Goal: Task Accomplishment & Management: Use online tool/utility

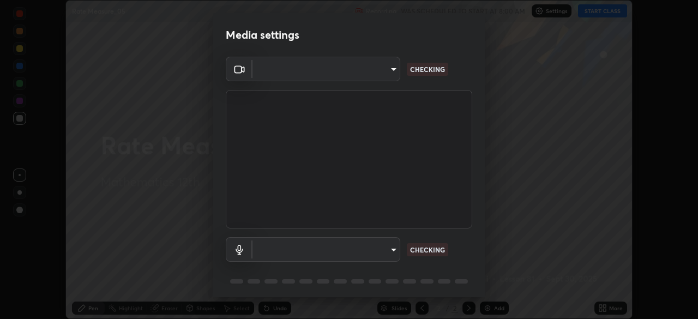
scroll to position [319, 698]
type input "e71460e2f3b1088b793b916af5c4649f3a08c12dec8142a086c785943032b170"
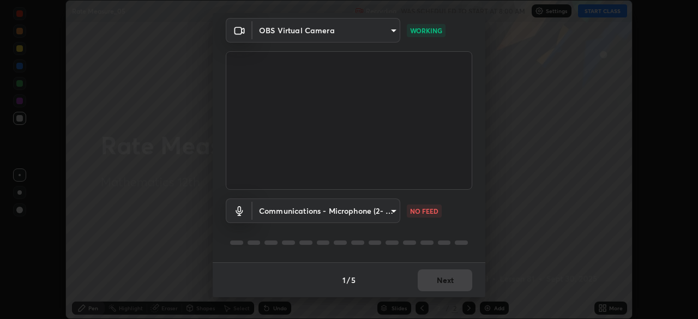
click at [389, 211] on body "Erase all Rate Measure_05 Recording WAS SCHEDULED TO START AT 8:00 AM Settings …" at bounding box center [349, 159] width 698 height 319
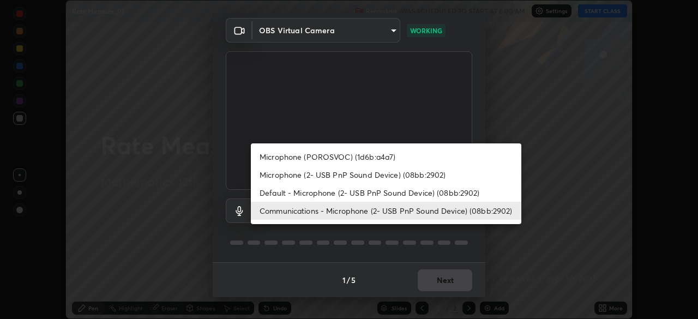
click at [397, 197] on li "Default - Microphone (2- USB PnP Sound Device) (08bb:2902)" at bounding box center [386, 193] width 271 height 18
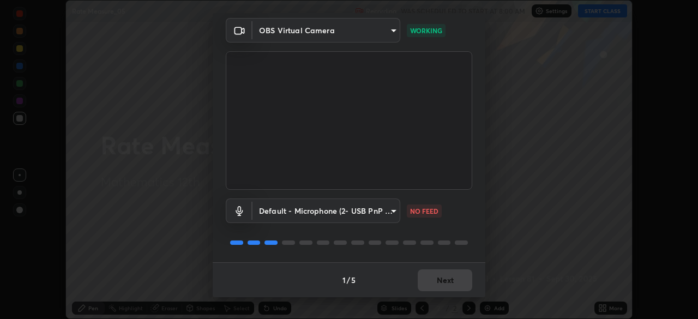
click at [390, 213] on body "Erase all Rate Measure_05 Recording WAS SCHEDULED TO START AT 8:00 AM Settings …" at bounding box center [349, 159] width 698 height 319
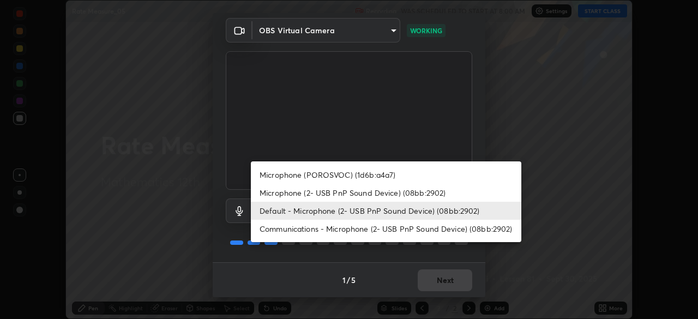
click at [378, 195] on li "Microphone (2- USB PnP Sound Device) (08bb:2902)" at bounding box center [386, 193] width 271 height 18
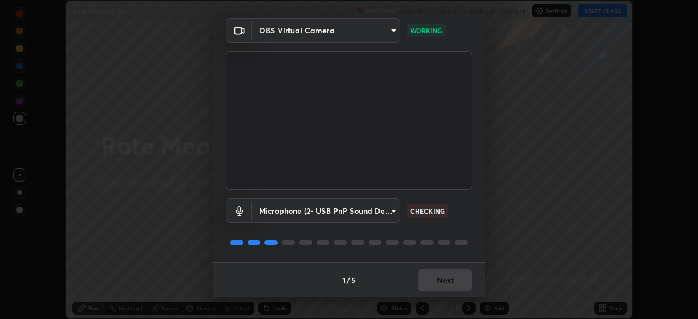
type input "fab33503acf2a251b4659cea5c90f927b5a717ee0f849be0a9d4ba48d7ba4243"
click at [453, 282] on button "Next" at bounding box center [445, 280] width 55 height 22
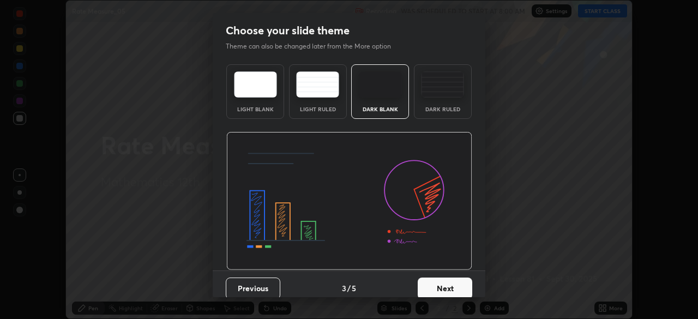
click at [457, 283] on button "Next" at bounding box center [445, 289] width 55 height 22
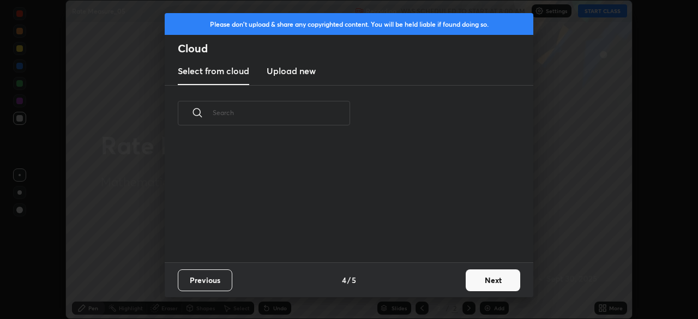
click at [459, 286] on div "Previous 4 / 5 Next" at bounding box center [349, 279] width 369 height 35
click at [467, 285] on button "Next" at bounding box center [493, 280] width 55 height 22
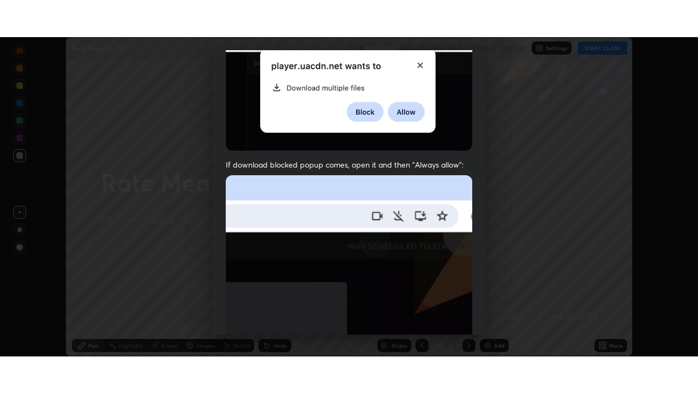
scroll to position [261, 0]
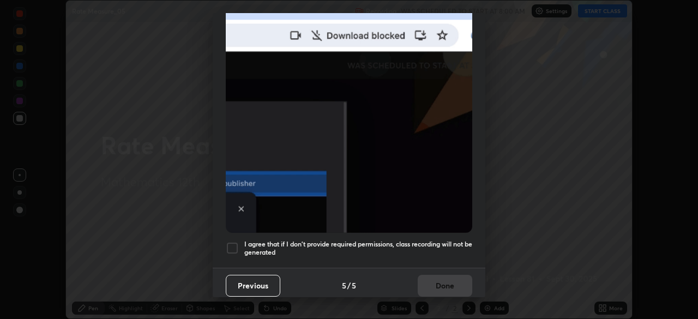
click at [235, 242] on div at bounding box center [232, 248] width 13 height 13
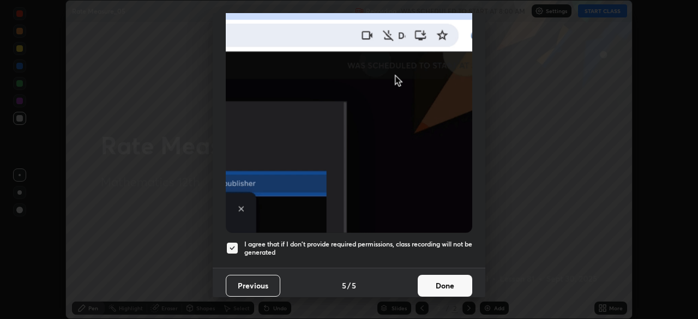
click at [442, 283] on button "Done" at bounding box center [445, 286] width 55 height 22
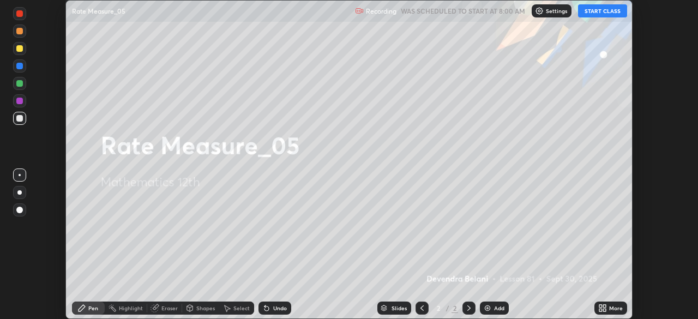
click at [602, 13] on button "START CLASS" at bounding box center [602, 10] width 49 height 13
click at [603, 309] on icon at bounding box center [602, 308] width 9 height 9
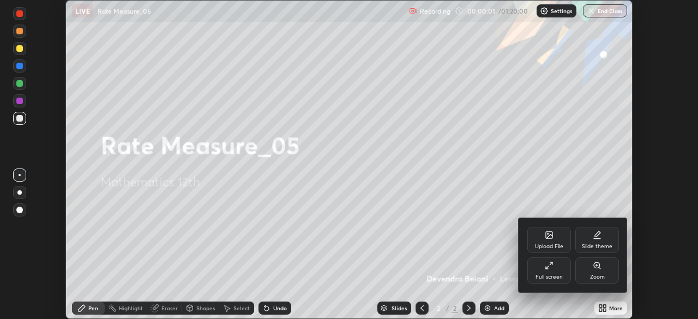
click at [560, 273] on div "Full screen" at bounding box center [549, 270] width 44 height 26
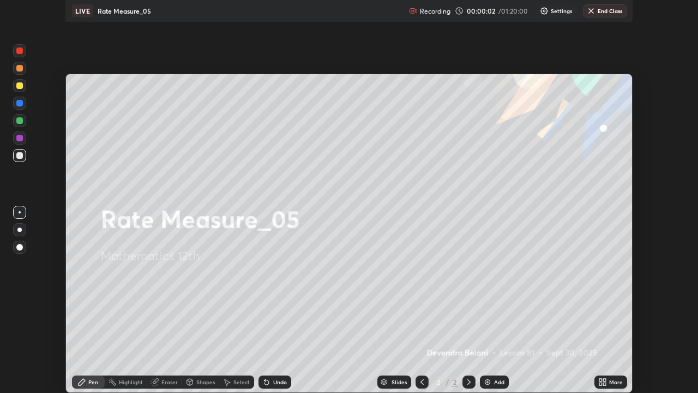
scroll to position [393, 698]
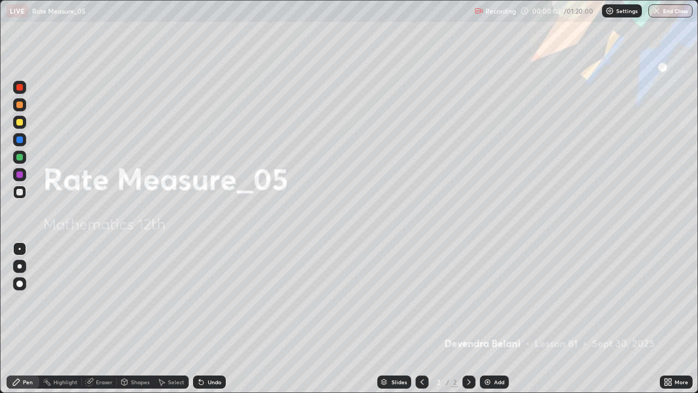
click at [501, 319] on div "Add" at bounding box center [494, 381] width 29 height 13
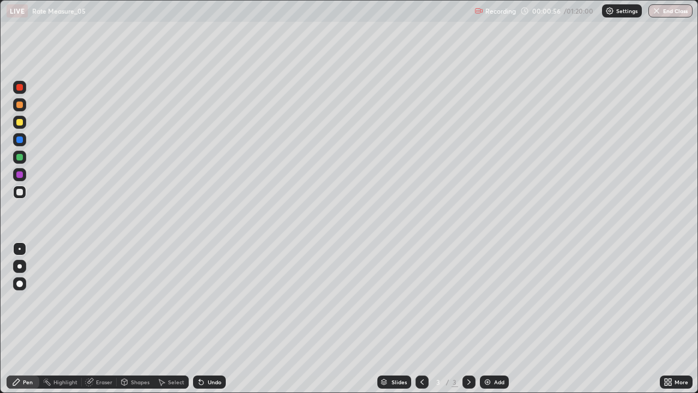
click at [20, 123] on div at bounding box center [19, 122] width 7 height 7
click at [212, 319] on div "Undo" at bounding box center [215, 381] width 14 height 5
click at [211, 319] on div "Undo" at bounding box center [209, 381] width 33 height 13
click at [212, 319] on div "Undo" at bounding box center [215, 381] width 14 height 5
click at [203, 319] on icon at bounding box center [201, 381] width 9 height 9
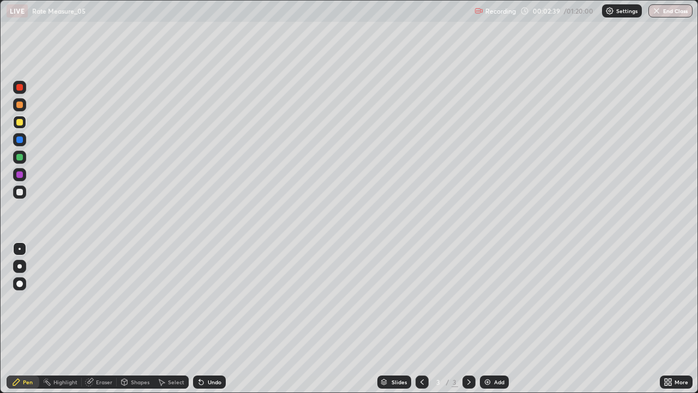
click at [199, 319] on icon at bounding box center [201, 381] width 9 height 9
click at [22, 198] on div at bounding box center [19, 191] width 13 height 13
click at [19, 126] on div at bounding box center [19, 122] width 13 height 13
click at [22, 190] on div at bounding box center [19, 192] width 7 height 7
click at [486, 319] on img at bounding box center [487, 381] width 9 height 9
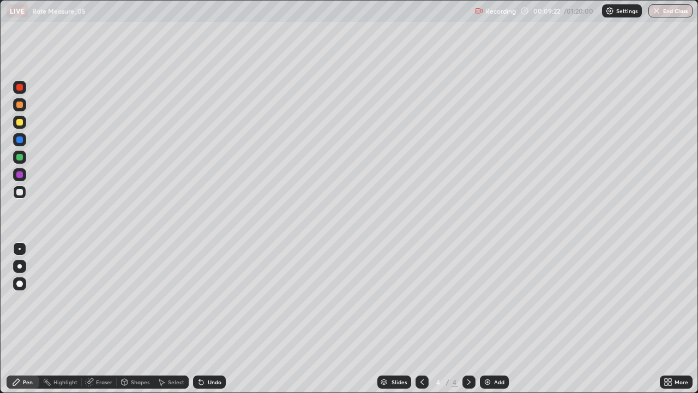
click at [211, 319] on div "Undo" at bounding box center [209, 381] width 33 height 13
click at [208, 319] on div "Undo" at bounding box center [215, 381] width 14 height 5
click at [211, 319] on div "Undo" at bounding box center [209, 381] width 33 height 13
click at [210, 319] on div "Undo" at bounding box center [209, 381] width 33 height 13
click at [205, 319] on div "Undo" at bounding box center [209, 381] width 33 height 13
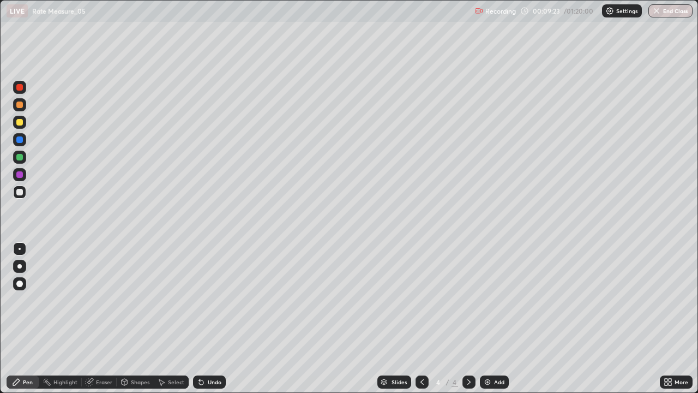
click at [199, 319] on icon at bounding box center [199, 379] width 1 height 1
click at [24, 122] on div at bounding box center [19, 122] width 13 height 13
click at [24, 191] on div at bounding box center [19, 191] width 13 height 13
click at [213, 319] on div "Undo" at bounding box center [215, 381] width 14 height 5
click at [491, 319] on img at bounding box center [487, 381] width 9 height 9
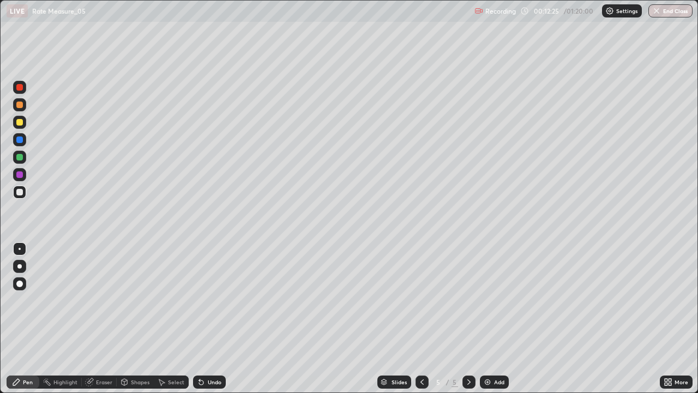
click at [425, 319] on div at bounding box center [422, 381] width 13 height 13
click at [422, 319] on icon at bounding box center [422, 381] width 9 height 9
click at [472, 319] on icon at bounding box center [469, 381] width 9 height 9
click at [468, 319] on icon at bounding box center [469, 381] width 9 height 9
click at [21, 126] on div at bounding box center [19, 122] width 13 height 13
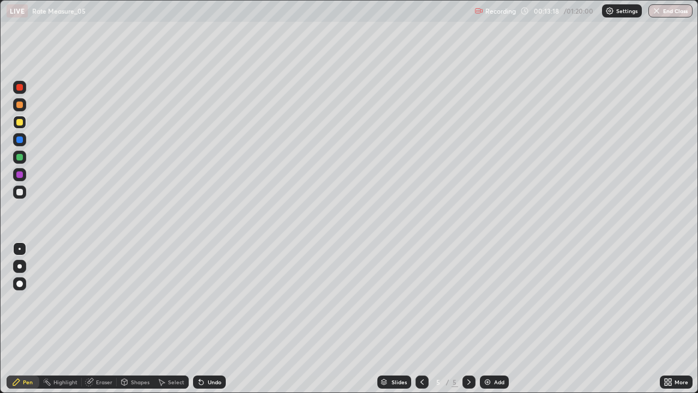
click at [25, 145] on div at bounding box center [19, 139] width 13 height 17
click at [421, 319] on icon at bounding box center [422, 381] width 9 height 9
click at [20, 123] on div at bounding box center [19, 122] width 7 height 7
click at [468, 319] on icon at bounding box center [469, 381] width 9 height 9
click at [467, 319] on icon at bounding box center [469, 381] width 9 height 9
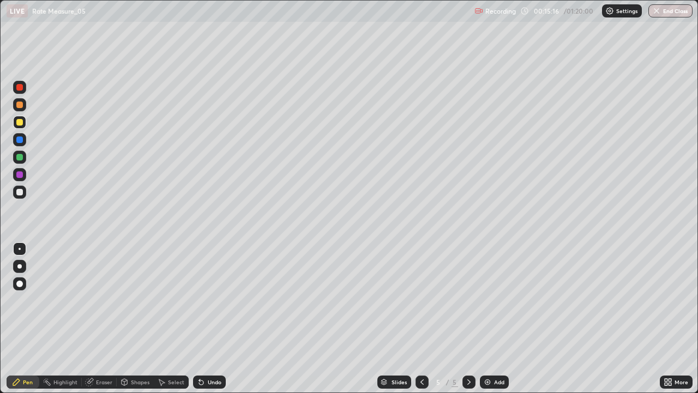
click at [488, 319] on img at bounding box center [487, 381] width 9 height 9
click at [209, 319] on div "Undo" at bounding box center [209, 381] width 33 height 13
click at [206, 319] on div "Undo" at bounding box center [209, 381] width 33 height 13
click at [200, 319] on icon at bounding box center [201, 382] width 4 height 4
click at [199, 319] on icon at bounding box center [201, 382] width 4 height 4
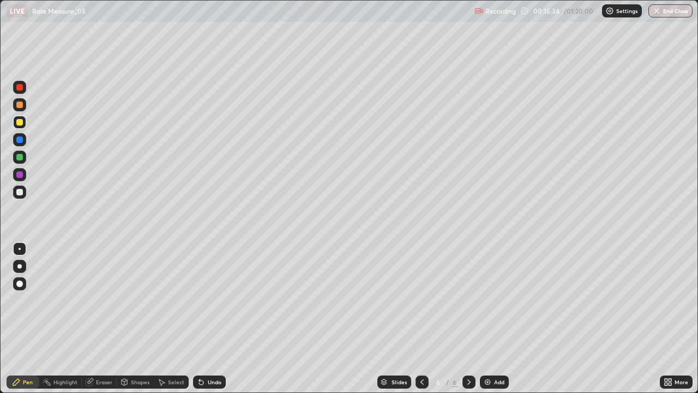
click at [199, 319] on icon at bounding box center [201, 382] width 4 height 4
click at [193, 319] on div "Undo" at bounding box center [209, 381] width 33 height 13
click at [194, 319] on div "Undo" at bounding box center [209, 381] width 33 height 13
click at [185, 319] on div "Select" at bounding box center [171, 381] width 35 height 13
click at [193, 319] on div "Undo" at bounding box center [209, 381] width 33 height 13
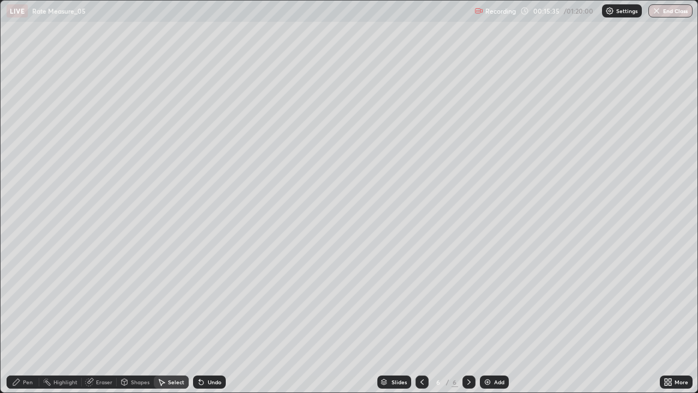
click at [185, 319] on div "Select" at bounding box center [171, 381] width 35 height 13
click at [186, 319] on div "Select" at bounding box center [171, 382] width 35 height 22
click at [185, 319] on div "Select" at bounding box center [171, 381] width 35 height 13
click at [208, 319] on div "Undo" at bounding box center [215, 381] width 14 height 5
click at [213, 319] on div "Undo" at bounding box center [215, 381] width 14 height 5
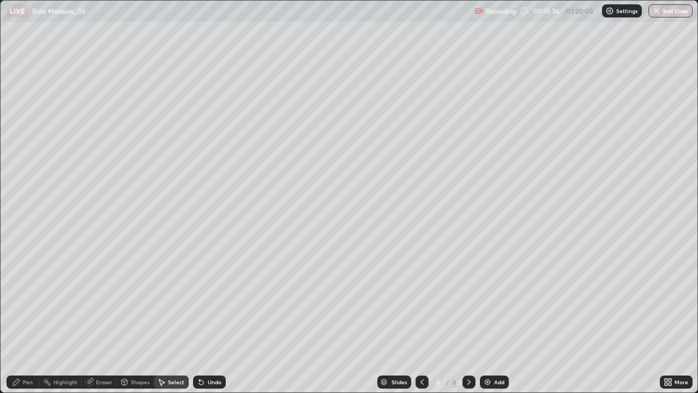
click at [212, 319] on div "Undo" at bounding box center [215, 381] width 14 height 5
click at [214, 319] on div "Undo" at bounding box center [215, 381] width 14 height 5
click at [211, 319] on div "Undo" at bounding box center [209, 381] width 33 height 13
click at [208, 319] on div "Undo" at bounding box center [209, 381] width 33 height 13
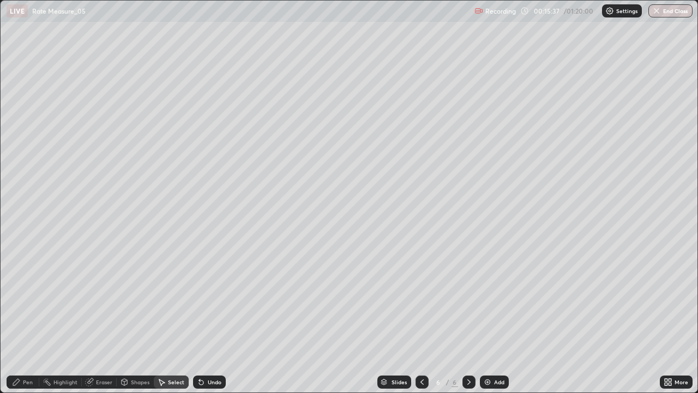
click at [207, 319] on div "Undo" at bounding box center [209, 381] width 33 height 13
click at [206, 319] on div "Undo" at bounding box center [209, 381] width 33 height 13
click at [205, 319] on div "Undo" at bounding box center [209, 381] width 33 height 13
click at [27, 319] on div "Pen" at bounding box center [28, 381] width 10 height 5
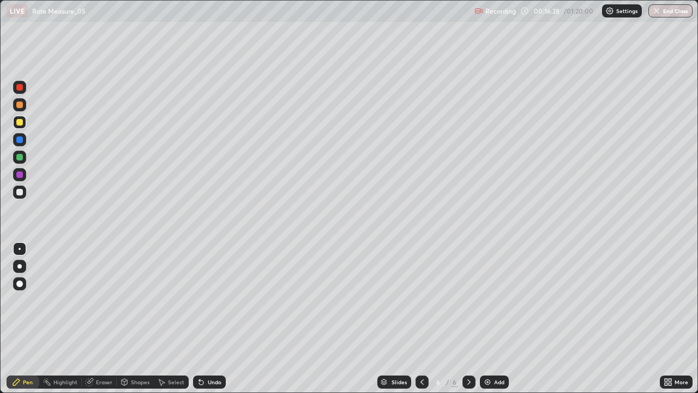
click at [21, 177] on div at bounding box center [19, 174] width 7 height 7
click at [217, 319] on div "Undo" at bounding box center [215, 381] width 14 height 5
click at [421, 319] on icon at bounding box center [422, 381] width 9 height 9
click at [425, 319] on icon at bounding box center [422, 381] width 9 height 9
click at [493, 319] on div "Add" at bounding box center [494, 381] width 29 height 13
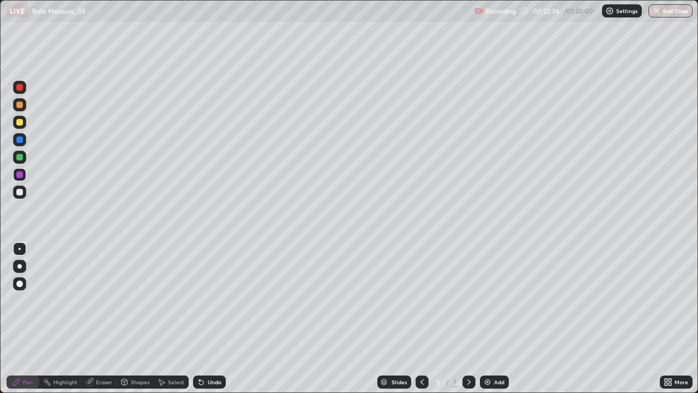
click at [20, 105] on div at bounding box center [19, 104] width 7 height 7
click at [23, 90] on div at bounding box center [19, 87] width 13 height 13
click at [22, 195] on div at bounding box center [19, 192] width 7 height 7
click at [24, 176] on div at bounding box center [19, 174] width 13 height 13
click at [20, 157] on div at bounding box center [19, 157] width 7 height 7
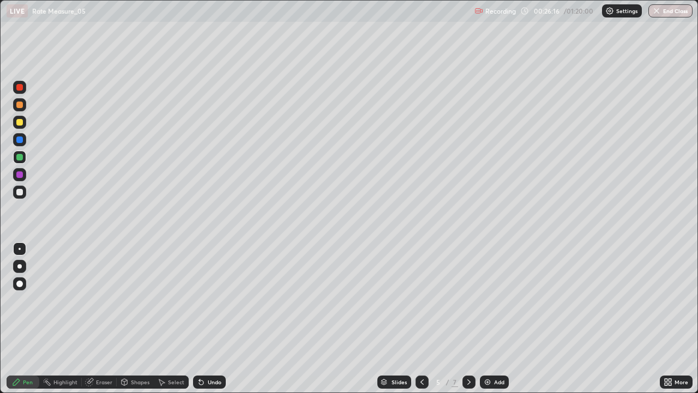
click at [208, 319] on div "Undo" at bounding box center [215, 381] width 14 height 5
click at [205, 319] on div "Undo" at bounding box center [209, 381] width 33 height 13
click at [202, 319] on icon at bounding box center [201, 381] width 9 height 9
click at [200, 319] on icon at bounding box center [201, 382] width 4 height 4
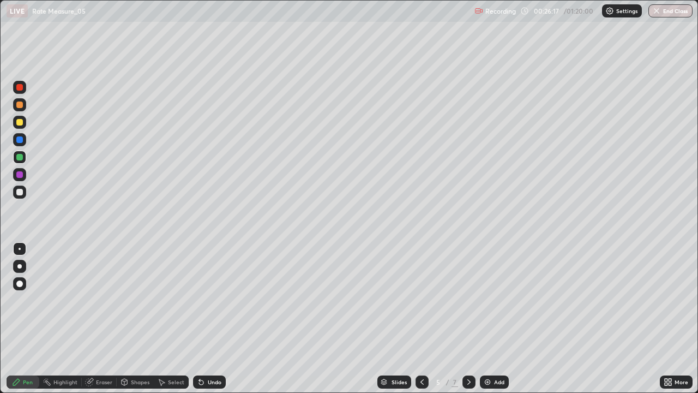
click at [199, 319] on icon at bounding box center [199, 379] width 1 height 1
click at [209, 319] on div "Undo" at bounding box center [215, 381] width 14 height 5
click at [200, 319] on icon at bounding box center [201, 382] width 4 height 4
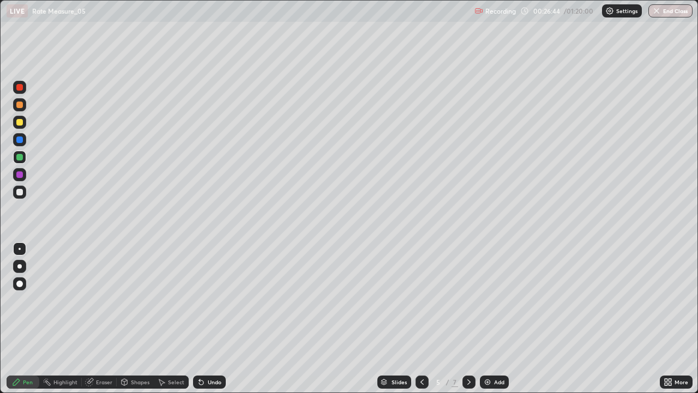
click at [208, 319] on div "Undo" at bounding box center [215, 381] width 14 height 5
click at [210, 319] on div "Undo" at bounding box center [215, 381] width 14 height 5
click at [209, 319] on div "Undo" at bounding box center [215, 381] width 14 height 5
click at [208, 319] on div "Undo" at bounding box center [215, 381] width 14 height 5
click at [203, 319] on icon at bounding box center [201, 381] width 9 height 9
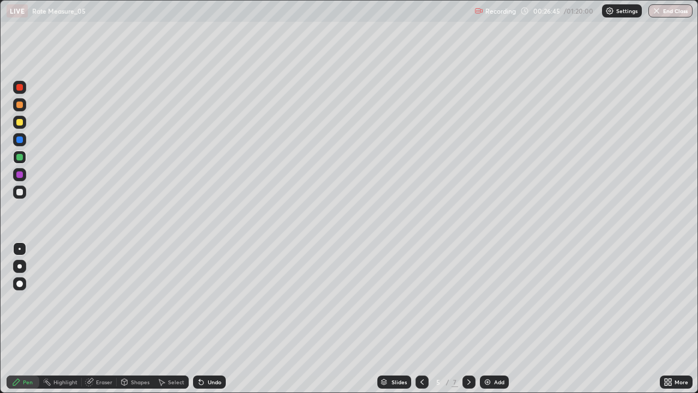
click at [201, 319] on icon at bounding box center [201, 382] width 4 height 4
click at [200, 319] on icon at bounding box center [201, 382] width 4 height 4
click at [202, 319] on icon at bounding box center [201, 381] width 9 height 9
click at [200, 319] on icon at bounding box center [201, 382] width 4 height 4
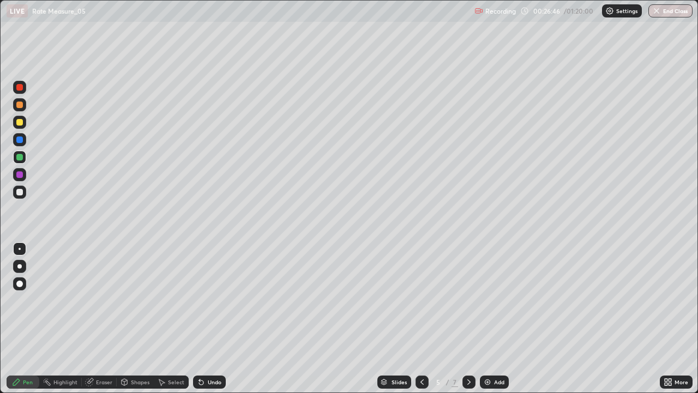
click at [201, 319] on icon at bounding box center [201, 382] width 4 height 4
click at [200, 319] on icon at bounding box center [201, 382] width 4 height 4
click at [201, 319] on icon at bounding box center [201, 382] width 4 height 4
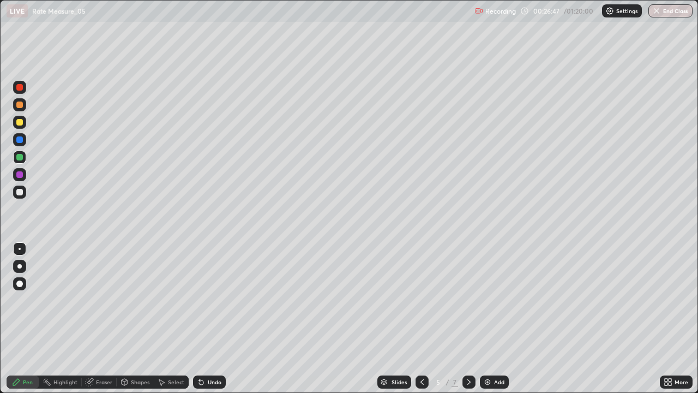
click at [201, 319] on icon at bounding box center [201, 382] width 4 height 4
click at [200, 319] on icon at bounding box center [201, 382] width 4 height 4
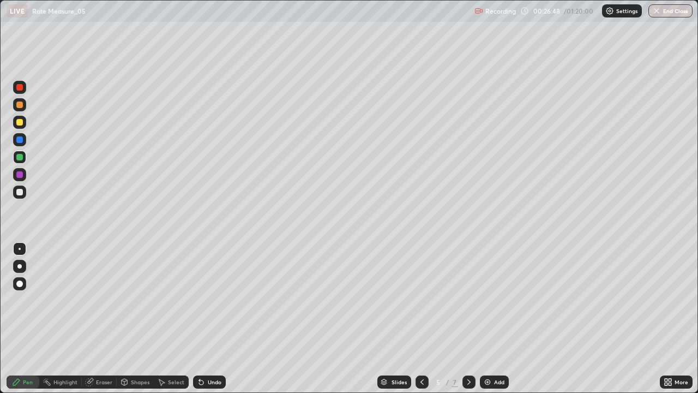
click at [199, 319] on icon at bounding box center [201, 382] width 4 height 4
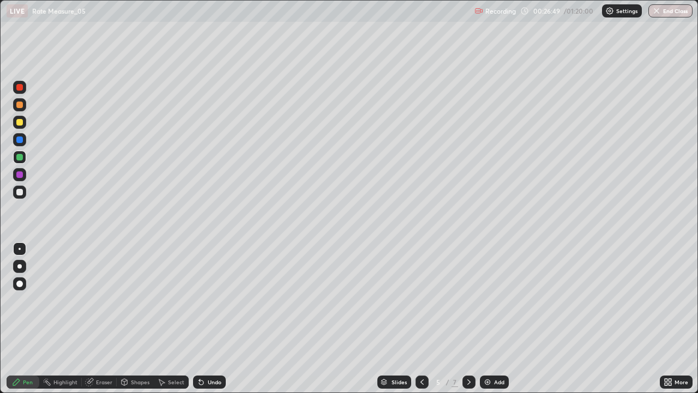
click at [200, 319] on icon at bounding box center [201, 382] width 4 height 4
click at [199, 319] on icon at bounding box center [201, 382] width 4 height 4
click at [200, 319] on icon at bounding box center [201, 382] width 4 height 4
click at [199, 319] on icon at bounding box center [201, 382] width 4 height 4
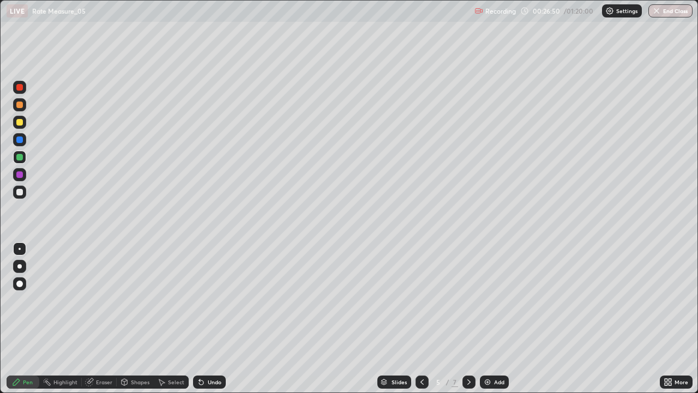
click at [199, 319] on icon at bounding box center [201, 382] width 4 height 4
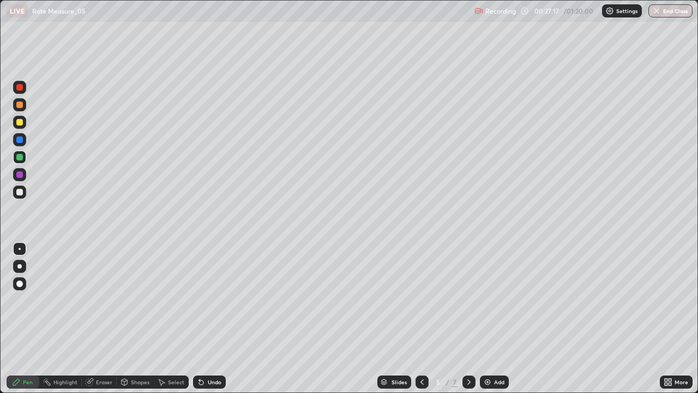
click at [209, 319] on div "Undo" at bounding box center [215, 381] width 14 height 5
click at [208, 319] on div "Undo" at bounding box center [215, 381] width 14 height 5
click at [207, 319] on div "Undo" at bounding box center [209, 381] width 33 height 13
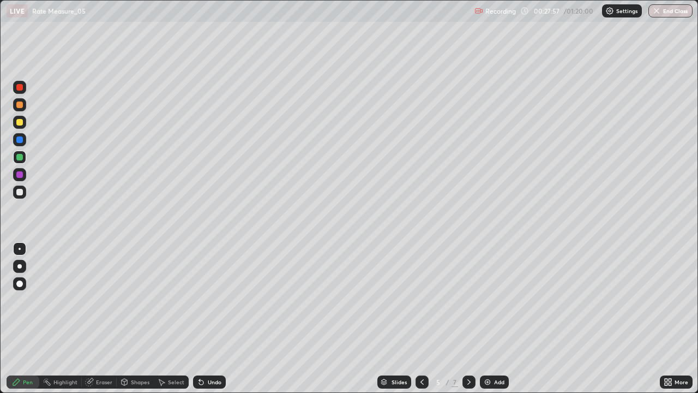
click at [419, 319] on div at bounding box center [422, 381] width 13 height 13
click at [422, 319] on icon at bounding box center [422, 381] width 9 height 9
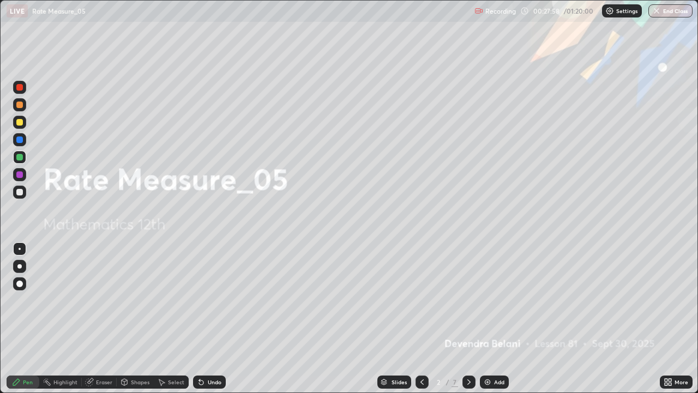
click at [421, 319] on icon at bounding box center [422, 381] width 9 height 9
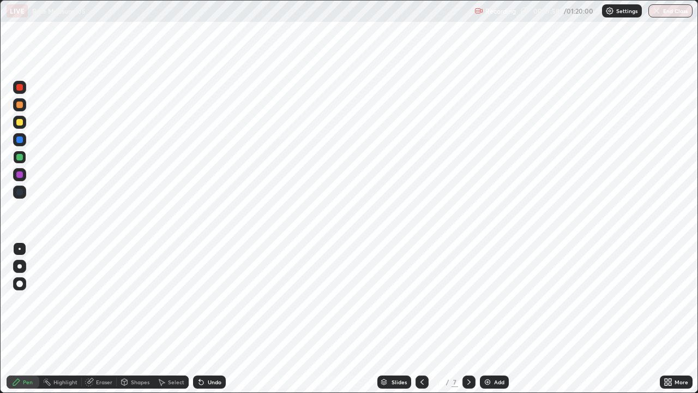
click at [421, 319] on icon at bounding box center [422, 381] width 9 height 9
click at [423, 319] on icon at bounding box center [422, 381] width 9 height 9
click at [468, 319] on icon at bounding box center [469, 381] width 9 height 9
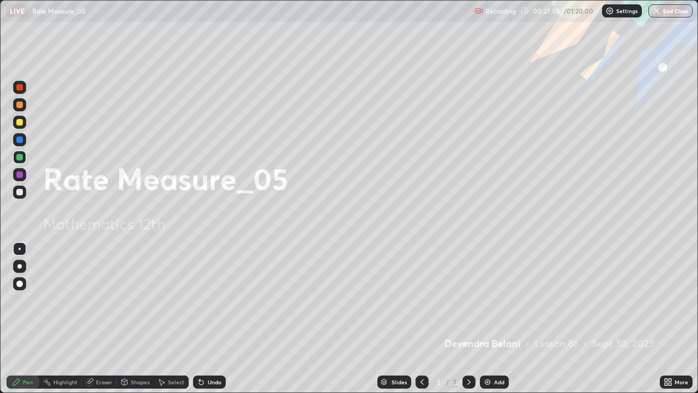
click at [469, 319] on icon at bounding box center [469, 381] width 9 height 9
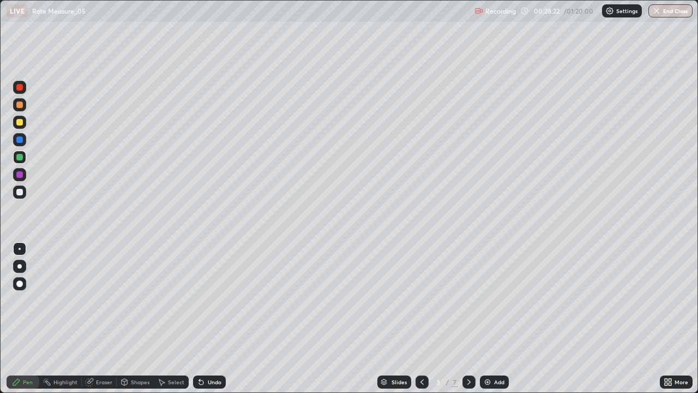
click at [455, 319] on div "7" at bounding box center [455, 382] width 7 height 10
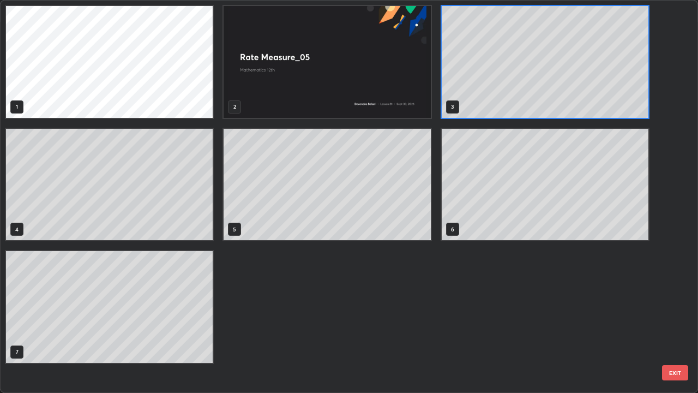
click at [465, 319] on div "1 2 3 4 5 6 7" at bounding box center [340, 197] width 678 height 392
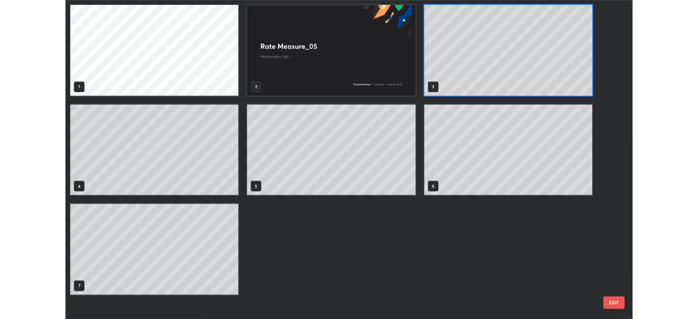
scroll to position [388, 692]
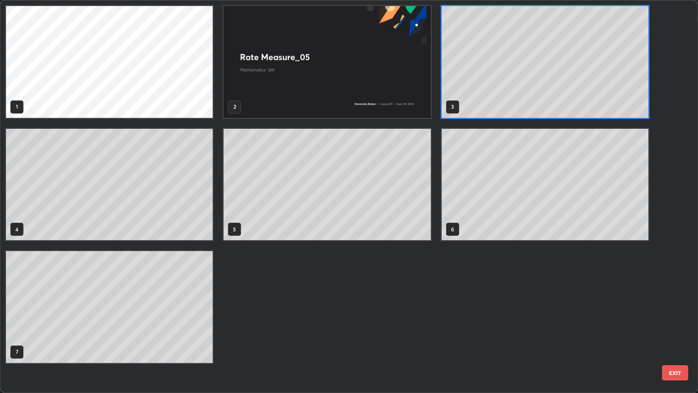
click at [468, 319] on div "1 2 3 4 5 6 7" at bounding box center [340, 197] width 678 height 392
click at [469, 319] on div "1 2 3 4 5 6 7" at bounding box center [340, 197] width 678 height 392
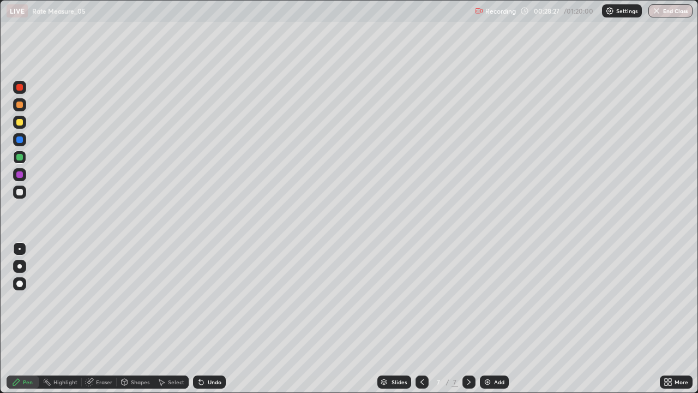
click at [420, 319] on icon at bounding box center [422, 381] width 9 height 9
click at [422, 319] on icon at bounding box center [422, 381] width 9 height 9
click at [419, 319] on icon at bounding box center [422, 381] width 9 height 9
click at [421, 319] on icon at bounding box center [422, 381] width 9 height 9
click at [468, 319] on icon at bounding box center [469, 381] width 9 height 9
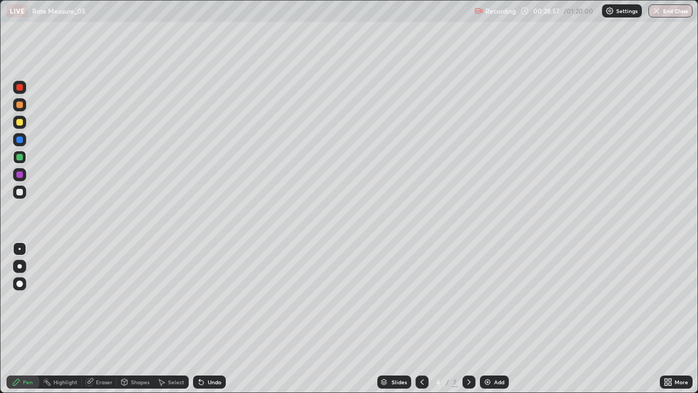
click at [469, 319] on icon at bounding box center [469, 381] width 9 height 9
click at [466, 319] on icon at bounding box center [469, 381] width 9 height 9
click at [416, 319] on div at bounding box center [422, 381] width 13 height 13
click at [471, 319] on div at bounding box center [469, 381] width 13 height 13
click at [468, 319] on icon at bounding box center [469, 381] width 9 height 9
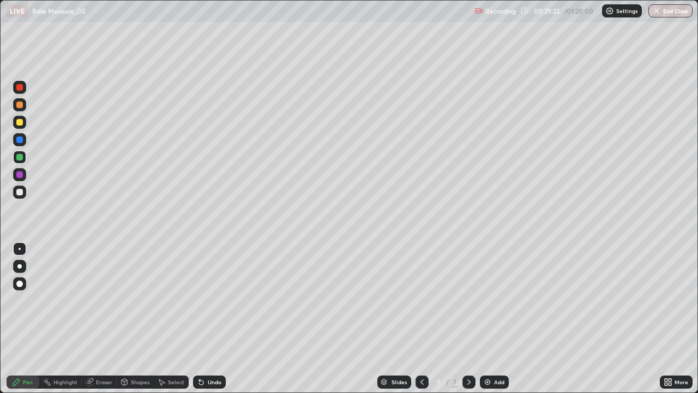
click at [468, 319] on icon at bounding box center [469, 381] width 9 height 9
click at [469, 319] on icon at bounding box center [469, 381] width 9 height 9
click at [468, 319] on icon at bounding box center [469, 381] width 9 height 9
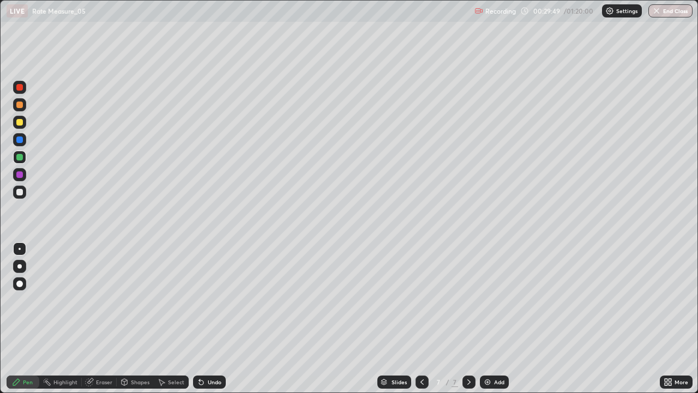
click at [468, 319] on icon at bounding box center [469, 381] width 9 height 9
click at [489, 319] on img at bounding box center [487, 381] width 9 height 9
click at [21, 144] on div at bounding box center [19, 139] width 13 height 13
click at [20, 123] on div at bounding box center [19, 122] width 7 height 7
click at [20, 140] on div at bounding box center [19, 139] width 7 height 7
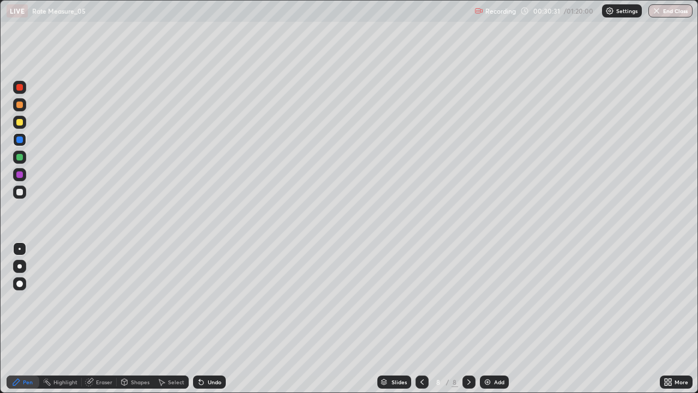
click at [23, 110] on div at bounding box center [19, 104] width 13 height 13
click at [23, 158] on div at bounding box center [19, 157] width 13 height 13
click at [20, 192] on div at bounding box center [19, 192] width 7 height 7
click at [215, 319] on div "Undo" at bounding box center [215, 381] width 14 height 5
click at [213, 319] on div "Undo" at bounding box center [215, 381] width 14 height 5
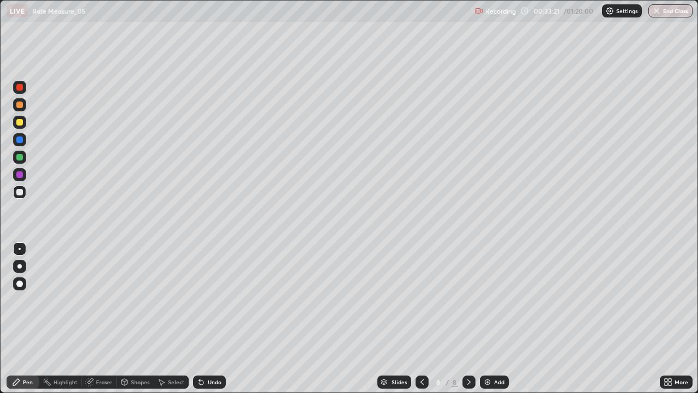
click at [213, 319] on div "Undo" at bounding box center [215, 381] width 14 height 5
click at [215, 319] on div "Undo" at bounding box center [215, 381] width 14 height 5
click at [218, 319] on div "Undo" at bounding box center [215, 381] width 14 height 5
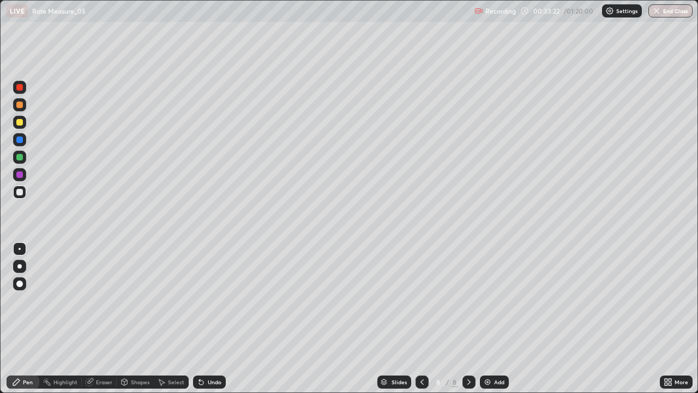
click at [218, 319] on div "Undo" at bounding box center [215, 381] width 14 height 5
click at [221, 319] on div "Undo" at bounding box center [209, 381] width 33 height 13
click at [223, 319] on div "Undo" at bounding box center [209, 381] width 33 height 13
click at [221, 319] on div "Undo" at bounding box center [209, 381] width 33 height 13
click at [212, 319] on div "Undo" at bounding box center [215, 381] width 14 height 5
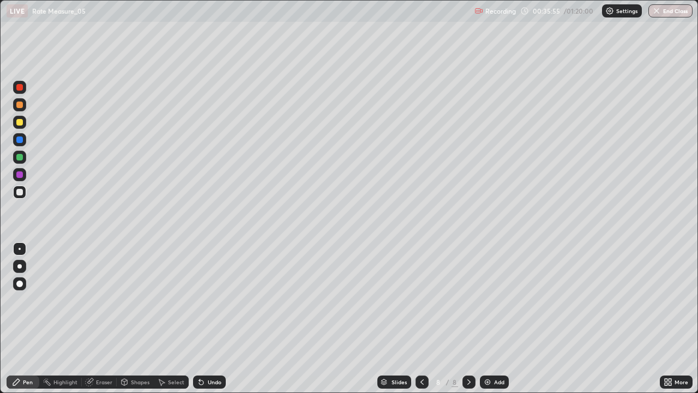
click at [19, 142] on div at bounding box center [19, 139] width 7 height 7
click at [23, 196] on div at bounding box center [19, 191] width 13 height 13
click at [20, 106] on div at bounding box center [19, 104] width 7 height 7
click at [93, 319] on div "Eraser" at bounding box center [99, 381] width 35 height 13
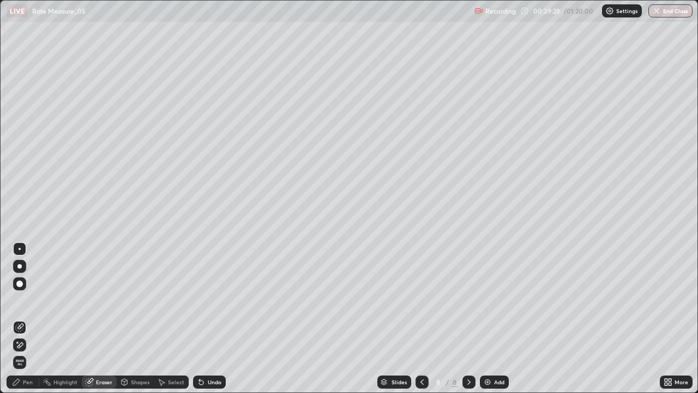
click at [35, 319] on div "Pen" at bounding box center [23, 381] width 33 height 13
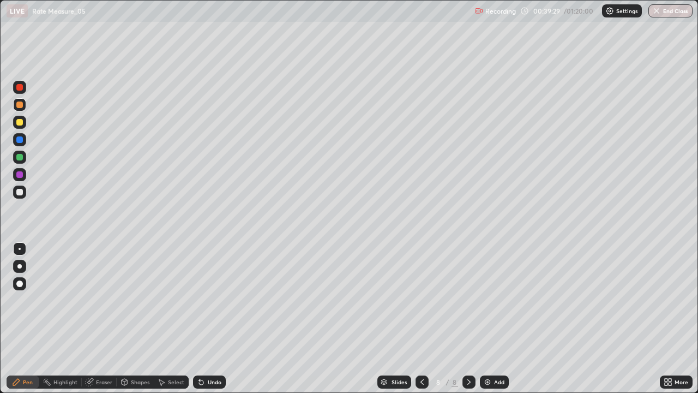
click at [20, 123] on div at bounding box center [19, 122] width 7 height 7
click at [208, 319] on div "Undo" at bounding box center [215, 381] width 14 height 5
click at [203, 319] on icon at bounding box center [201, 381] width 9 height 9
click at [205, 319] on div "Undo" at bounding box center [209, 381] width 33 height 13
click at [21, 105] on div at bounding box center [19, 104] width 7 height 7
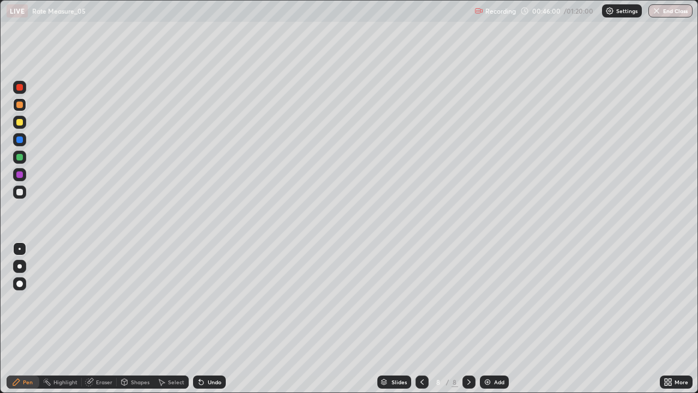
click at [491, 319] on div "Add" at bounding box center [494, 381] width 29 height 13
click at [21, 158] on div at bounding box center [19, 157] width 7 height 7
click at [24, 125] on div at bounding box center [19, 122] width 13 height 13
click at [469, 319] on icon at bounding box center [469, 381] width 9 height 9
click at [490, 319] on img at bounding box center [487, 381] width 9 height 9
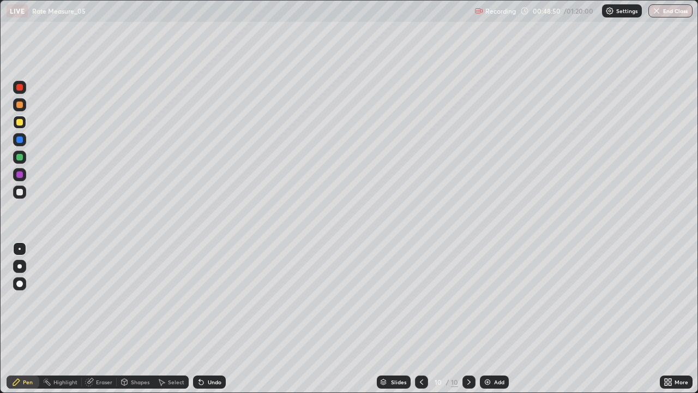
click at [21, 105] on div at bounding box center [19, 104] width 7 height 7
click at [211, 319] on div "Undo" at bounding box center [209, 381] width 33 height 13
click at [213, 319] on div "Undo" at bounding box center [209, 381] width 33 height 13
click at [205, 319] on div "Undo" at bounding box center [209, 381] width 33 height 13
click at [206, 319] on div "Undo" at bounding box center [209, 381] width 33 height 13
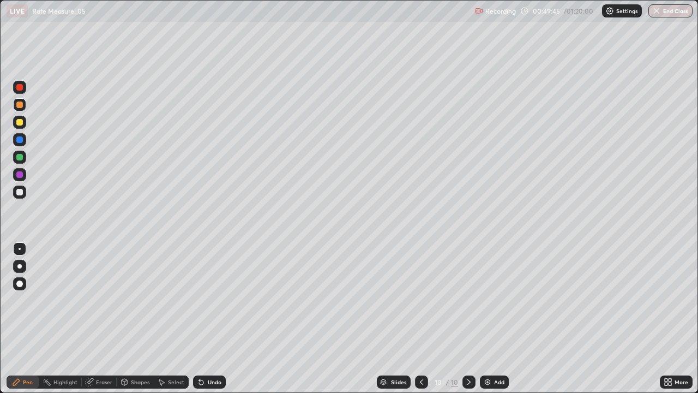
click at [212, 319] on div "Undo" at bounding box center [209, 381] width 33 height 13
click at [25, 157] on div at bounding box center [19, 157] width 13 height 13
click at [24, 191] on div at bounding box center [19, 191] width 13 height 13
click at [105, 319] on div "Eraser" at bounding box center [104, 381] width 16 height 5
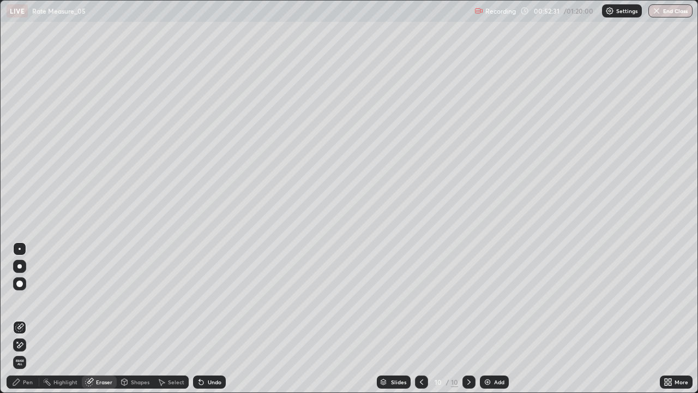
click at [28, 319] on div "Pen" at bounding box center [23, 381] width 33 height 13
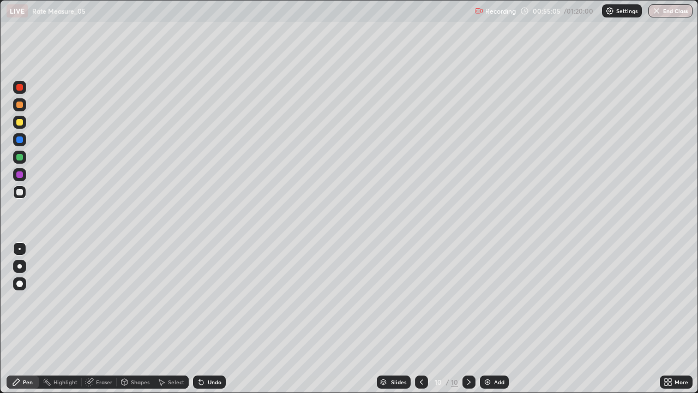
click at [496, 319] on div "Add" at bounding box center [494, 381] width 29 height 13
click at [213, 319] on div "Undo" at bounding box center [215, 381] width 14 height 5
click at [220, 319] on div "Undo" at bounding box center [209, 381] width 33 height 13
click at [18, 142] on div at bounding box center [19, 139] width 7 height 7
click at [211, 319] on div "Undo" at bounding box center [209, 381] width 33 height 13
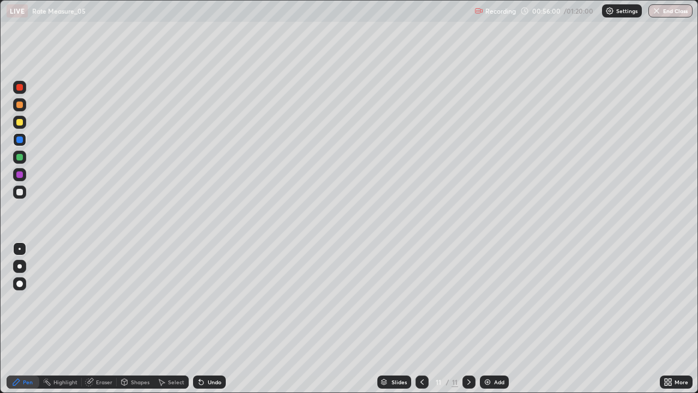
click at [204, 319] on div "Undo" at bounding box center [209, 381] width 33 height 13
click at [205, 319] on div "Undo" at bounding box center [209, 381] width 33 height 13
click at [204, 319] on div "Undo" at bounding box center [209, 381] width 33 height 13
click at [206, 319] on div "Undo" at bounding box center [209, 381] width 33 height 13
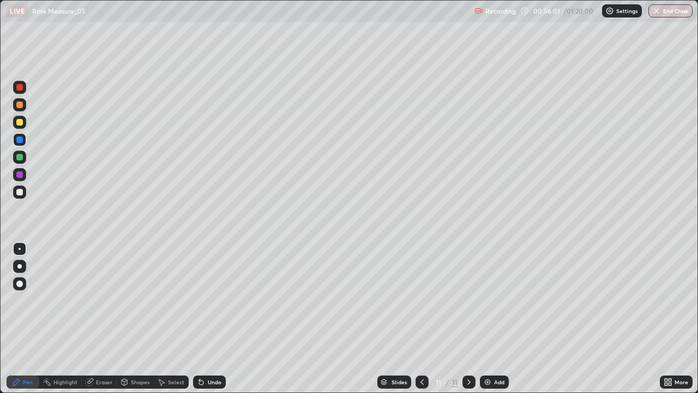
click at [179, 319] on div "Select" at bounding box center [171, 381] width 35 height 13
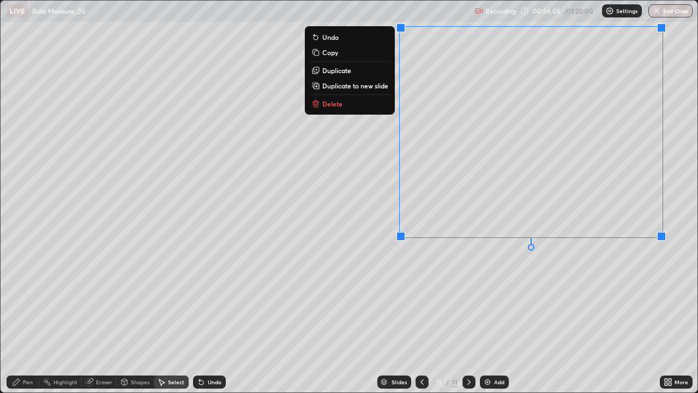
click at [368, 109] on button "Delete" at bounding box center [349, 103] width 81 height 13
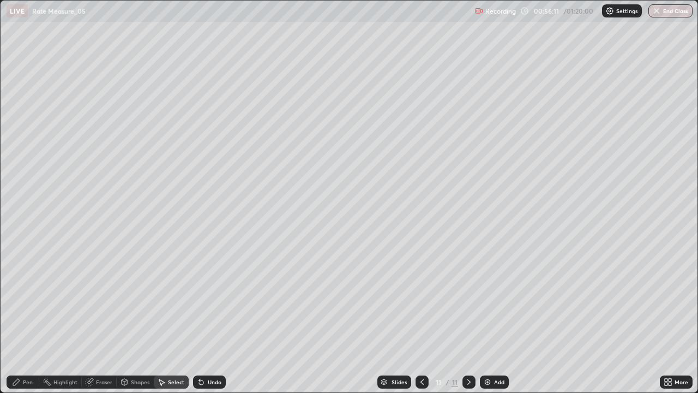
click at [43, 319] on div "Highlight" at bounding box center [60, 381] width 43 height 13
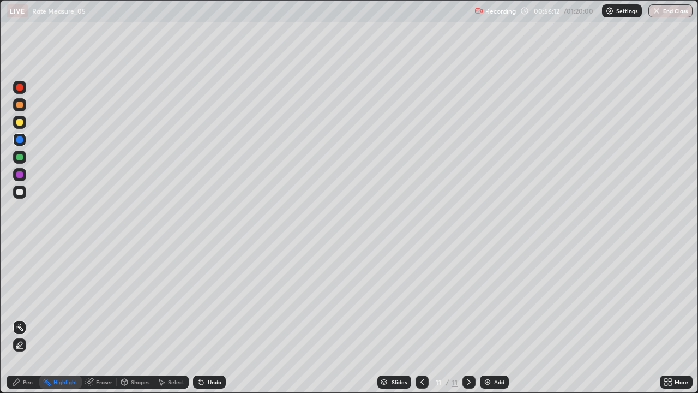
click at [20, 106] on div at bounding box center [19, 104] width 7 height 7
click at [27, 319] on div "Pen" at bounding box center [28, 381] width 10 height 5
click at [20, 140] on div at bounding box center [19, 139] width 7 height 7
click at [20, 157] on div at bounding box center [19, 157] width 7 height 7
click at [209, 319] on div "Undo" at bounding box center [215, 381] width 14 height 5
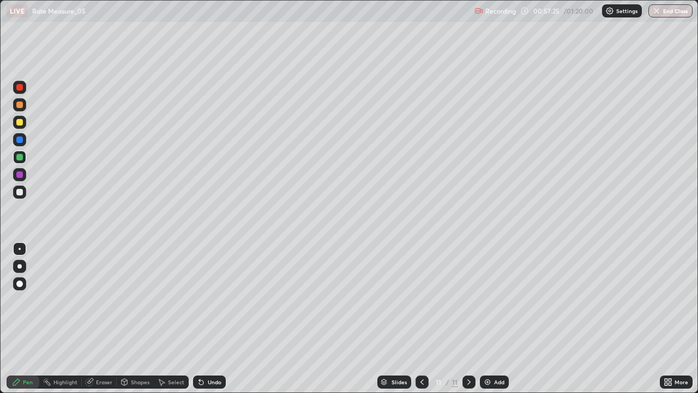
click at [22, 196] on div at bounding box center [19, 191] width 13 height 13
click at [20, 158] on div at bounding box center [19, 157] width 7 height 7
click at [24, 124] on div at bounding box center [19, 122] width 13 height 13
click at [22, 145] on div at bounding box center [19, 139] width 13 height 13
click at [214, 319] on div "Undo" at bounding box center [215, 381] width 14 height 5
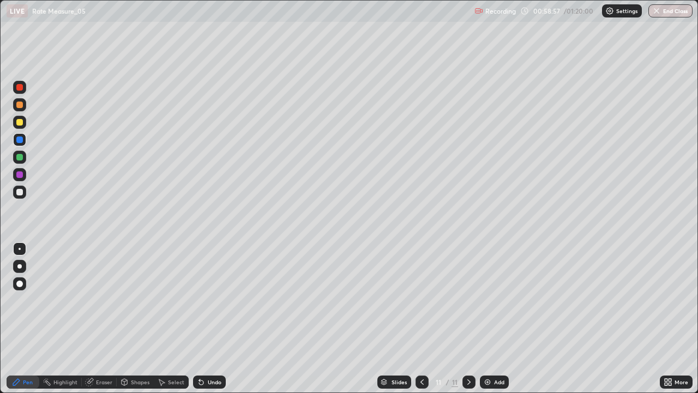
click at [204, 319] on div "Undo" at bounding box center [209, 381] width 33 height 13
click at [23, 193] on div at bounding box center [19, 191] width 13 height 13
click at [224, 319] on div "Undo" at bounding box center [209, 381] width 33 height 13
click at [666, 16] on button "End Class" at bounding box center [671, 10] width 44 height 13
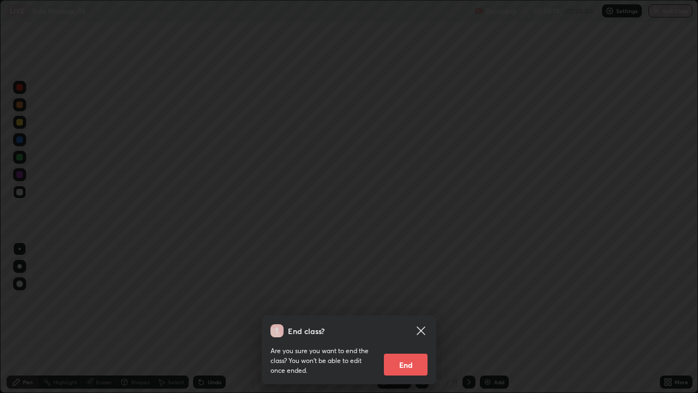
click at [578, 81] on div "End class? Are you sure you want to end the class? You won’t be able to edit on…" at bounding box center [349, 196] width 698 height 393
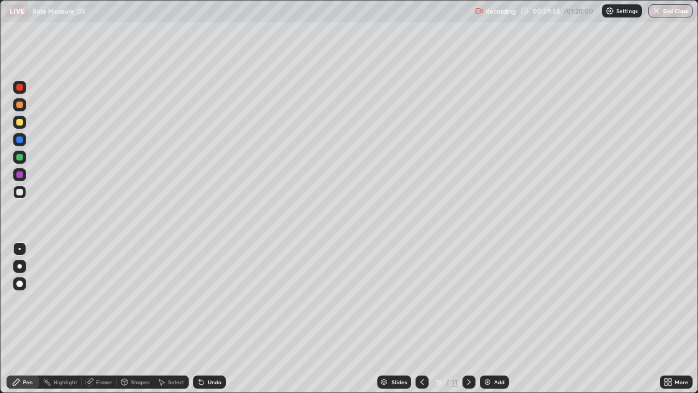
click at [19, 122] on div at bounding box center [19, 122] width 7 height 7
click at [20, 109] on div at bounding box center [19, 104] width 13 height 13
click at [21, 121] on div at bounding box center [19, 122] width 7 height 7
click at [496, 319] on div "Add" at bounding box center [499, 381] width 10 height 5
click at [24, 160] on div at bounding box center [19, 157] width 13 height 13
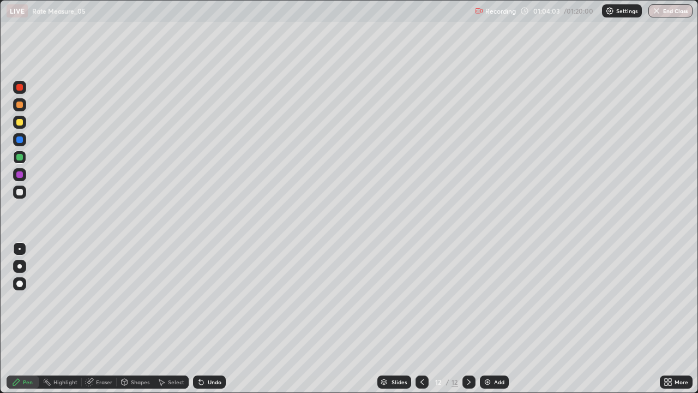
click at [209, 319] on div "Undo" at bounding box center [215, 381] width 14 height 5
click at [208, 319] on div "Undo" at bounding box center [215, 381] width 14 height 5
click at [209, 319] on div "Undo" at bounding box center [209, 381] width 33 height 13
click at [105, 319] on div "Eraser" at bounding box center [104, 381] width 16 height 5
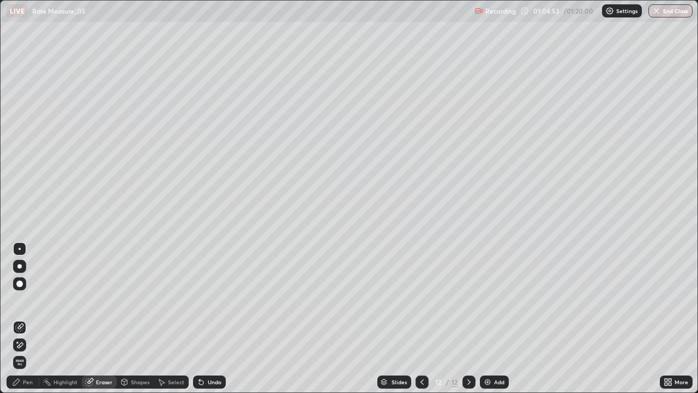
click at [31, 319] on div "Pen" at bounding box center [28, 381] width 10 height 5
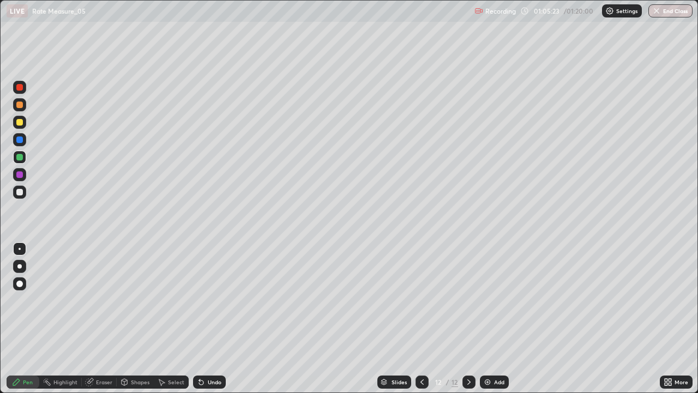
click at [211, 319] on div "Undo" at bounding box center [215, 381] width 14 height 5
click at [209, 319] on div "Undo" at bounding box center [209, 381] width 33 height 13
click at [213, 319] on div "Undo" at bounding box center [209, 381] width 33 height 13
click at [215, 319] on div "Undo" at bounding box center [209, 381] width 33 height 13
click at [217, 319] on div "Undo" at bounding box center [207, 382] width 37 height 22
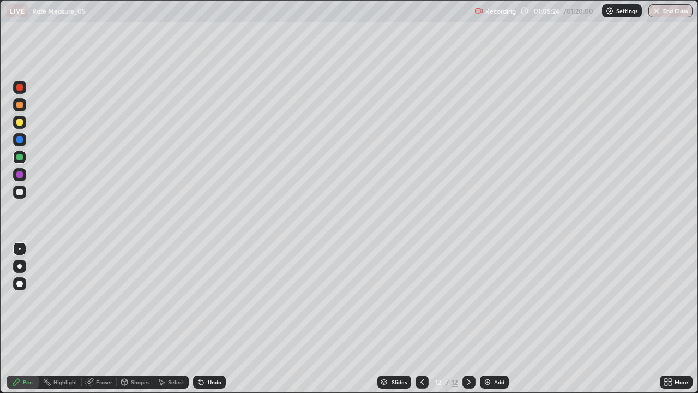
click at [218, 319] on div "Undo" at bounding box center [207, 382] width 37 height 22
click at [101, 319] on div "Eraser" at bounding box center [104, 381] width 16 height 5
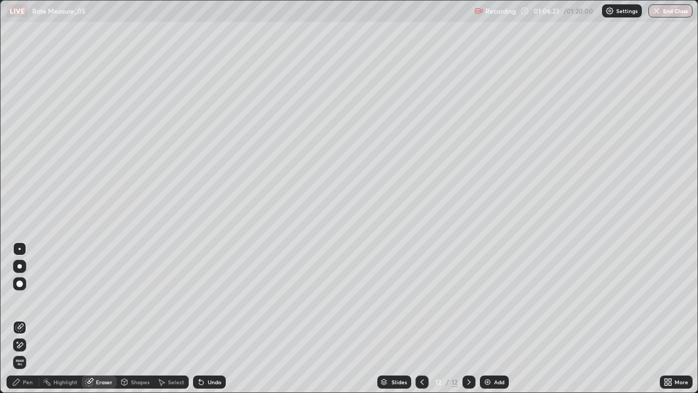
click at [31, 319] on div "Pen" at bounding box center [28, 381] width 10 height 5
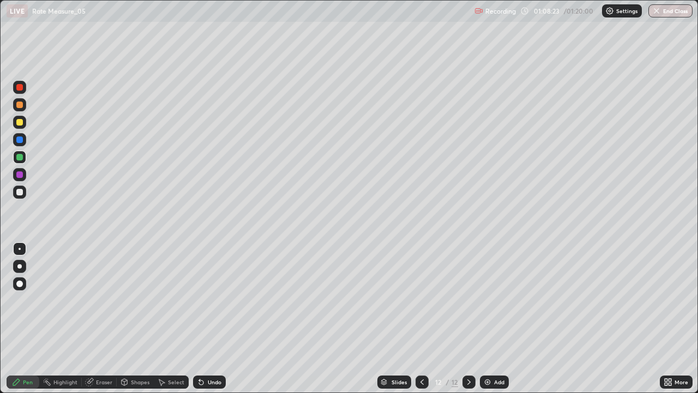
click at [20, 105] on div at bounding box center [19, 104] width 7 height 7
click at [180, 319] on div "Select" at bounding box center [176, 381] width 16 height 5
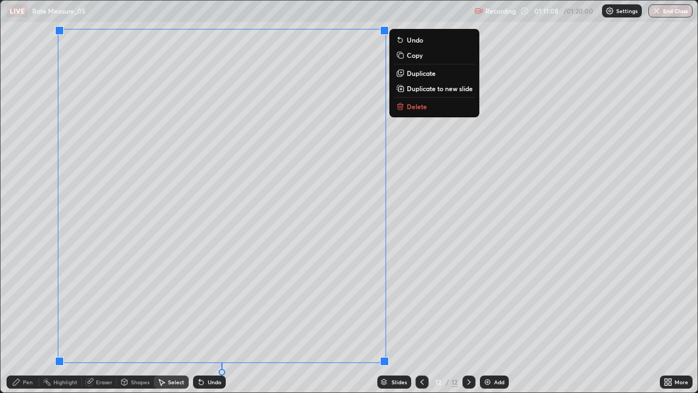
click at [416, 109] on p "Delete" at bounding box center [417, 106] width 20 height 9
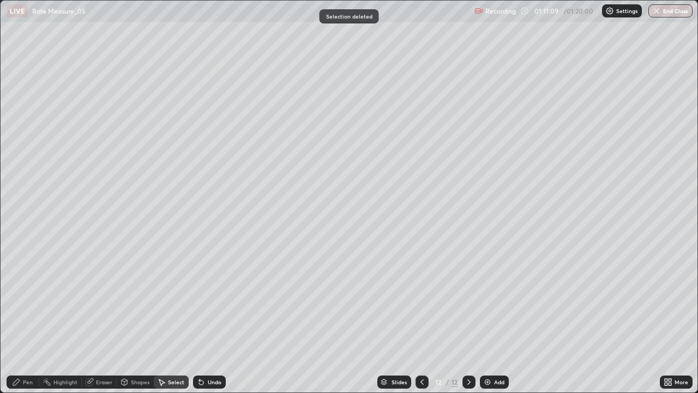
click at [32, 319] on div "Pen" at bounding box center [28, 381] width 10 height 5
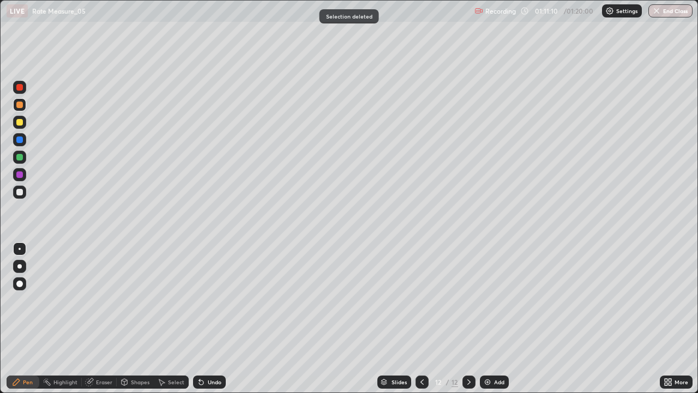
click at [20, 123] on div at bounding box center [19, 122] width 7 height 7
click at [174, 319] on div "Select" at bounding box center [176, 381] width 16 height 5
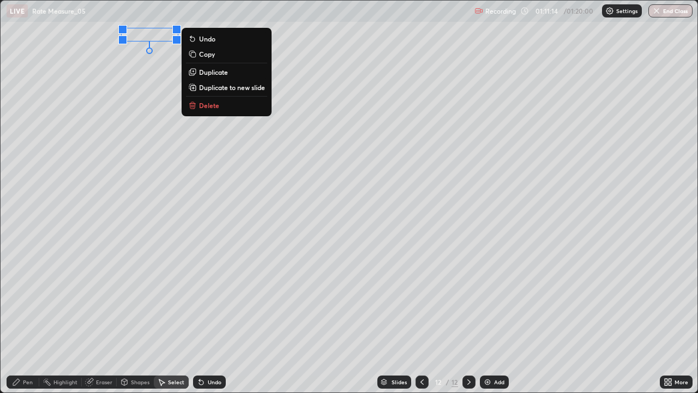
click at [236, 109] on button "Delete" at bounding box center [226, 105] width 81 height 13
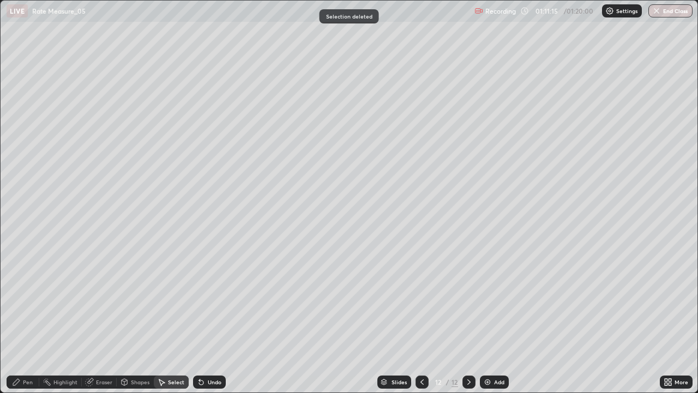
click at [27, 319] on div "Pen" at bounding box center [23, 381] width 33 height 13
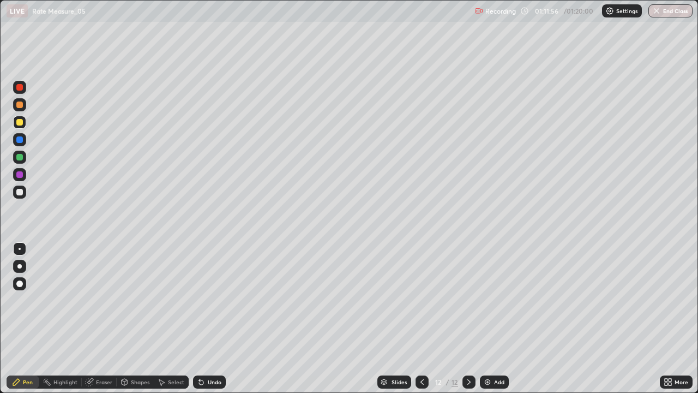
click at [208, 319] on div "Undo" at bounding box center [209, 381] width 33 height 13
click at [209, 319] on div "Undo" at bounding box center [209, 381] width 33 height 13
click at [215, 319] on div "Undo" at bounding box center [209, 381] width 33 height 13
click at [183, 319] on div "Select" at bounding box center [171, 381] width 35 height 13
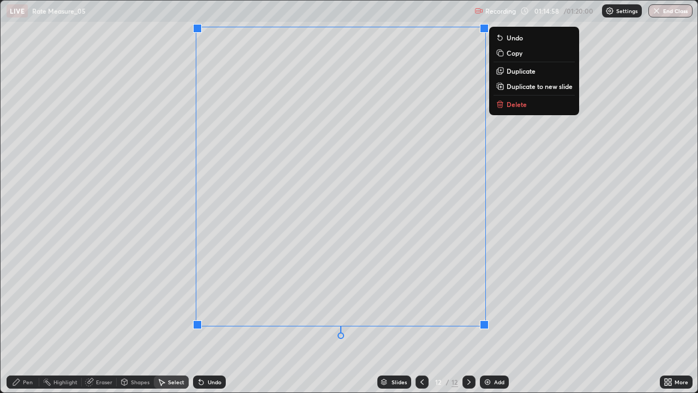
click at [509, 116] on div "0 ° Undo Copy Duplicate Duplicate to new slide Delete" at bounding box center [349, 197] width 697 height 392
click at [515, 108] on p "Delete" at bounding box center [517, 104] width 20 height 9
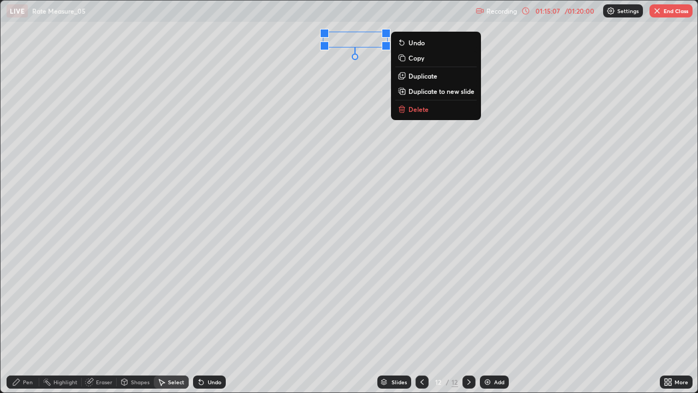
click at [426, 112] on p "Delete" at bounding box center [419, 109] width 20 height 9
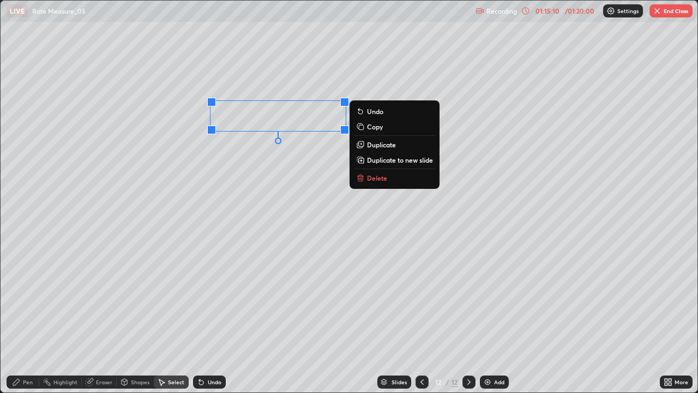
click at [370, 180] on p "Delete" at bounding box center [377, 177] width 20 height 9
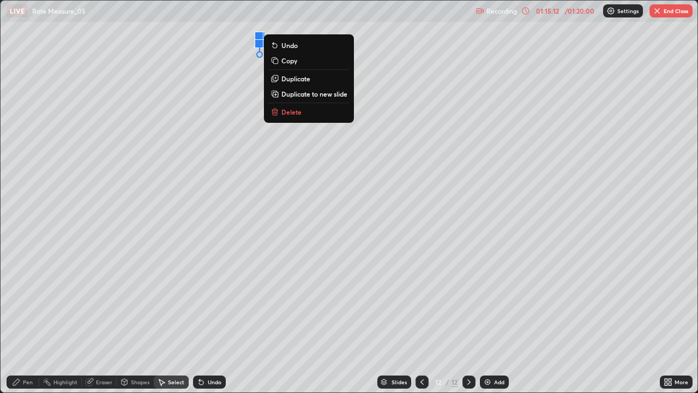
click at [308, 112] on button "Delete" at bounding box center [308, 111] width 81 height 13
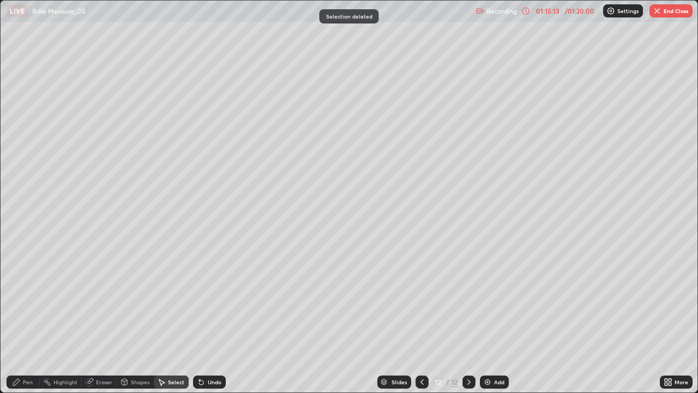
click at [32, 319] on div "Pen" at bounding box center [23, 381] width 33 height 13
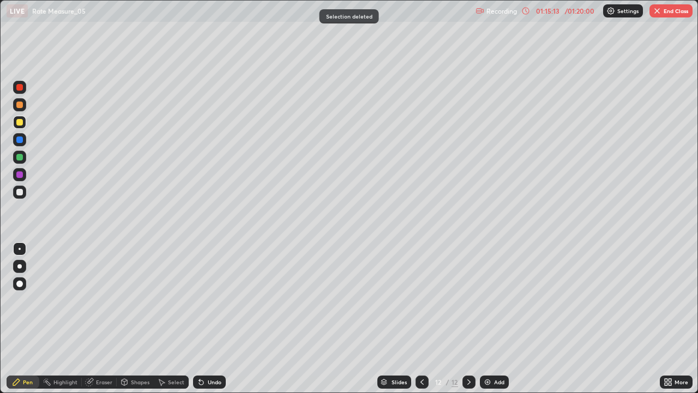
click at [18, 139] on div at bounding box center [19, 139] width 7 height 7
click at [21, 159] on div at bounding box center [19, 157] width 7 height 7
click at [21, 175] on div at bounding box center [19, 174] width 7 height 7
click at [105, 319] on div "Eraser" at bounding box center [99, 381] width 35 height 13
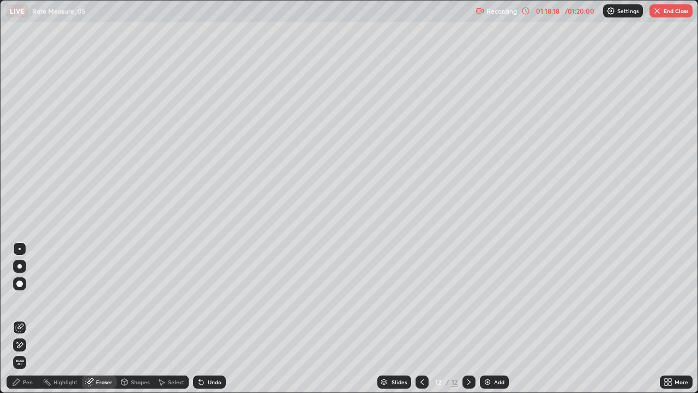
click at [173, 319] on div "Select" at bounding box center [176, 381] width 16 height 5
click at [76, 272] on div "0 ° Undo Copy Duplicate Duplicate to new slide Delete" at bounding box center [349, 197] width 697 height 392
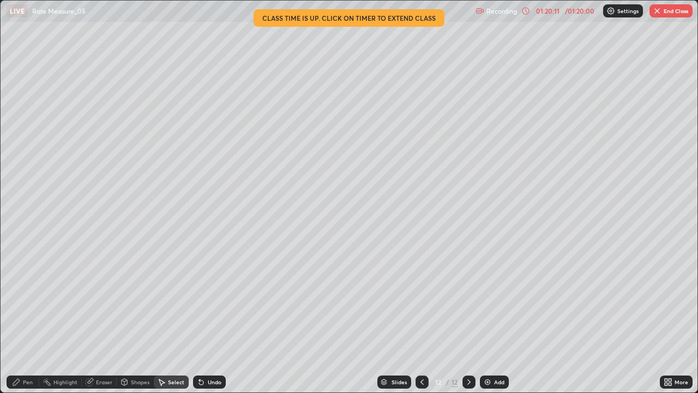
click at [668, 15] on button "End Class" at bounding box center [671, 10] width 43 height 13
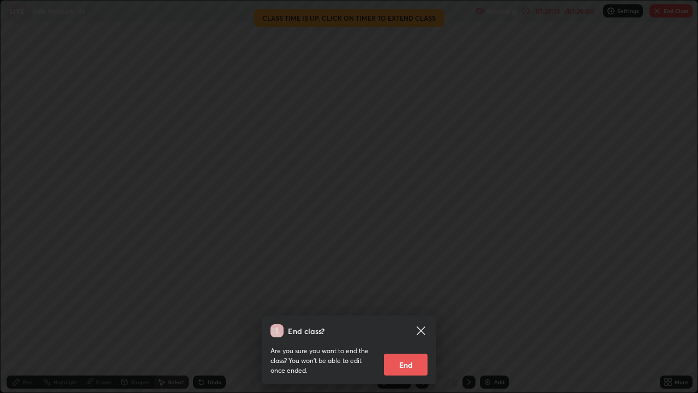
click at [412, 319] on button "End" at bounding box center [406, 364] width 44 height 22
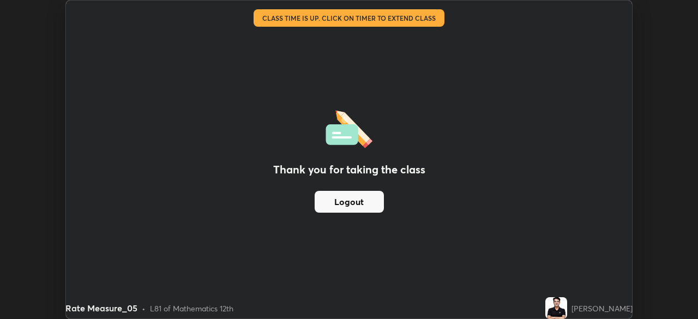
scroll to position [54225, 53845]
